Goal: Task Accomplishment & Management: Manage account settings

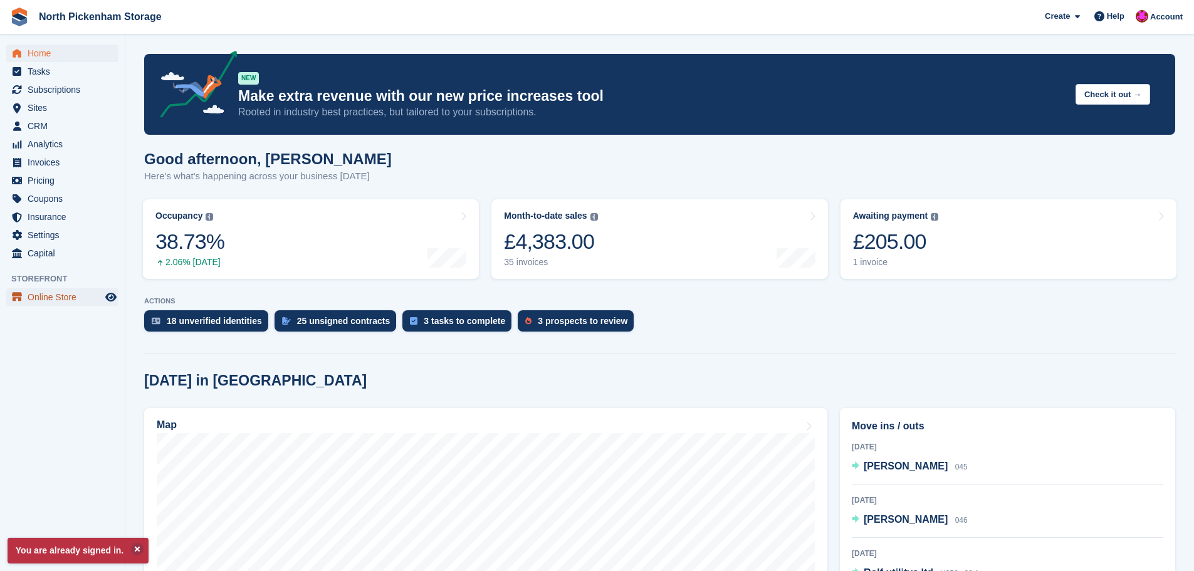
click at [50, 296] on span "Online Store" at bounding box center [65, 297] width 75 height 18
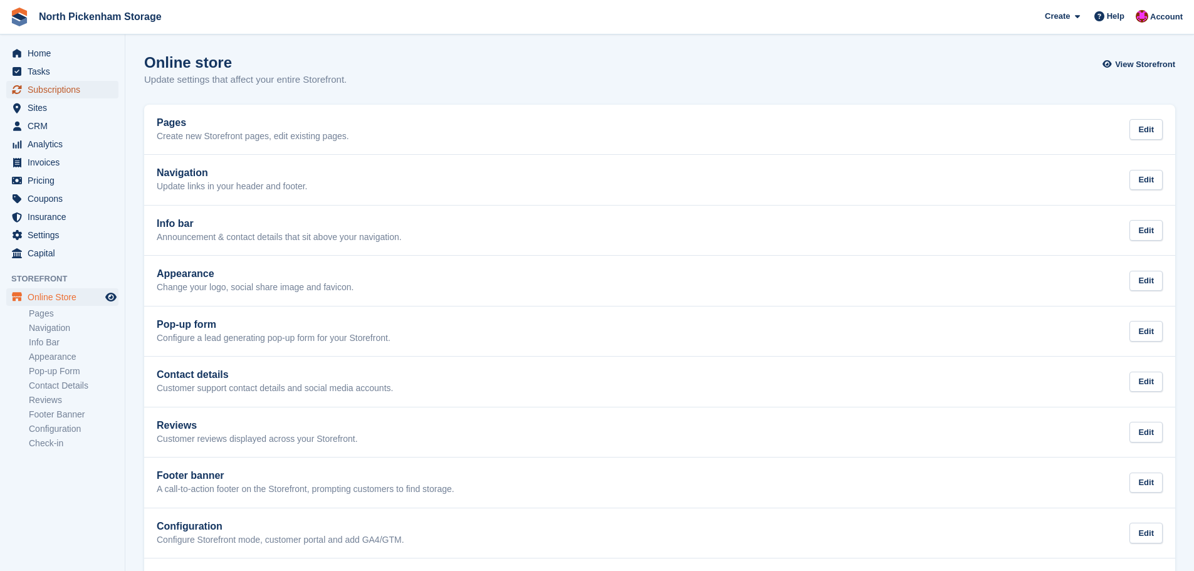
click at [48, 93] on span "Subscriptions" at bounding box center [65, 90] width 75 height 18
